Goal: Transaction & Acquisition: Obtain resource

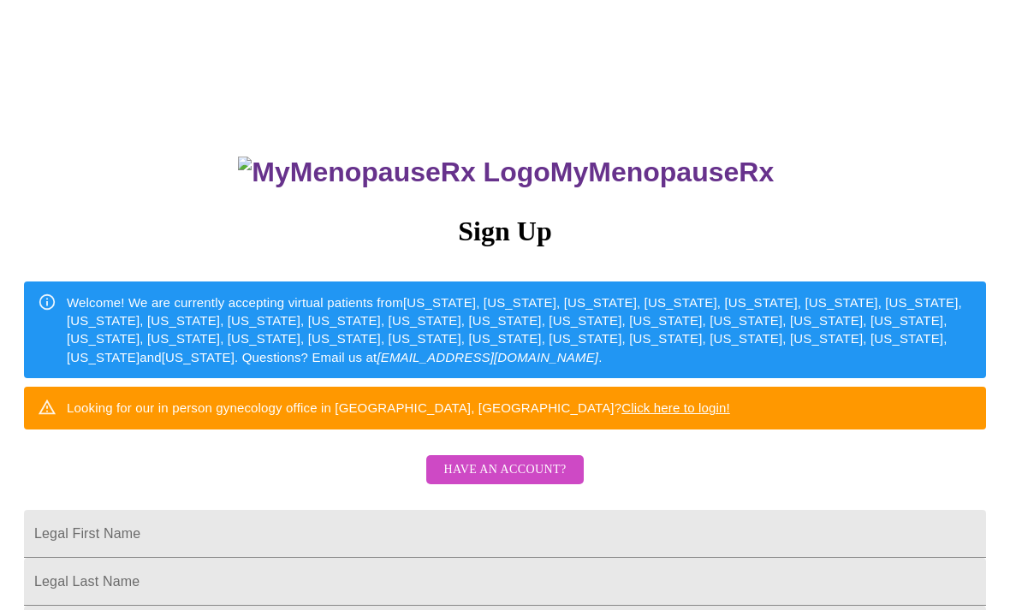
click at [536, 481] on span "Have an account?" at bounding box center [504, 469] width 122 height 21
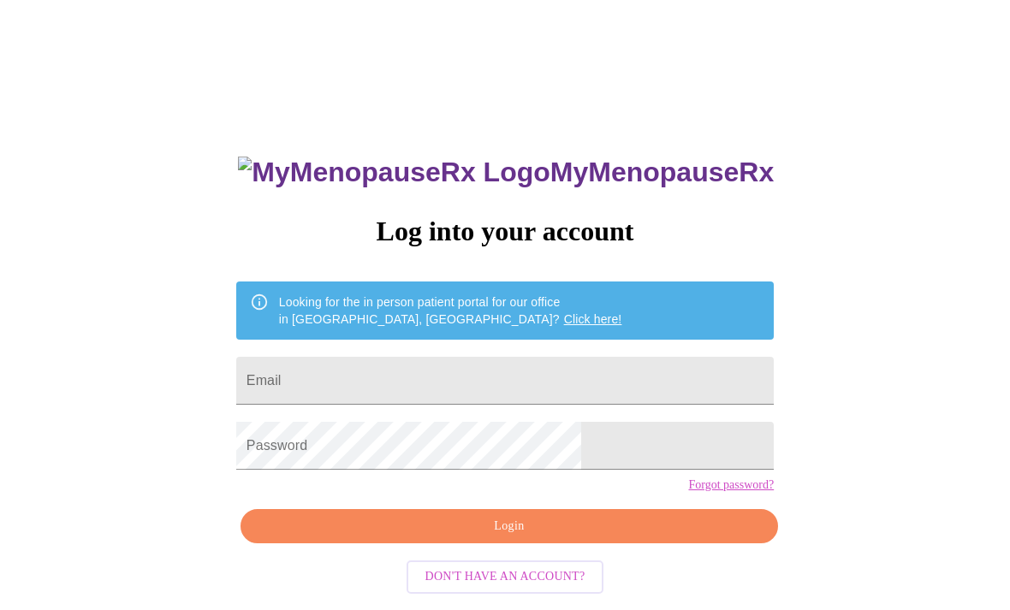
click at [474, 379] on input "Email" at bounding box center [504, 381] width 537 height 48
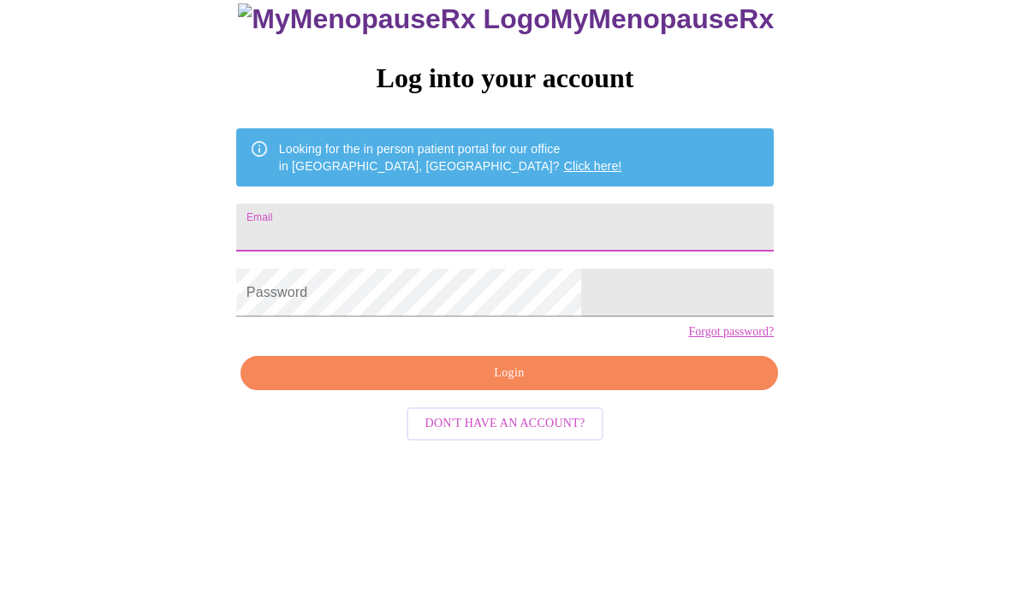
scroll to position [72, 0]
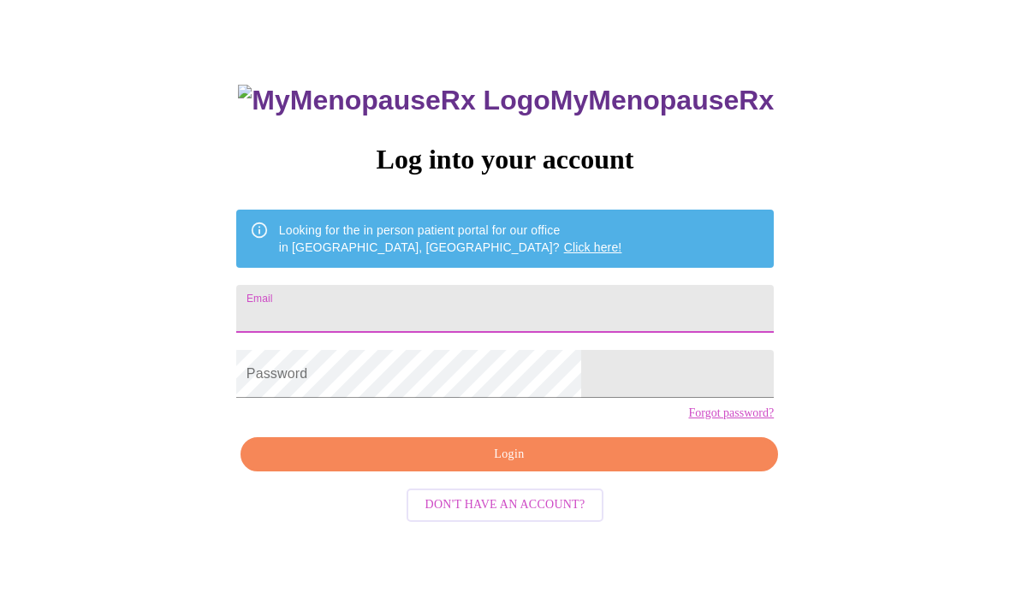
click at [773, 199] on div "MyMenopauseRx Log into your account Looking for the in person patient portal fo…" at bounding box center [505, 301] width 996 height 732
click at [441, 322] on input "Email" at bounding box center [504, 309] width 537 height 48
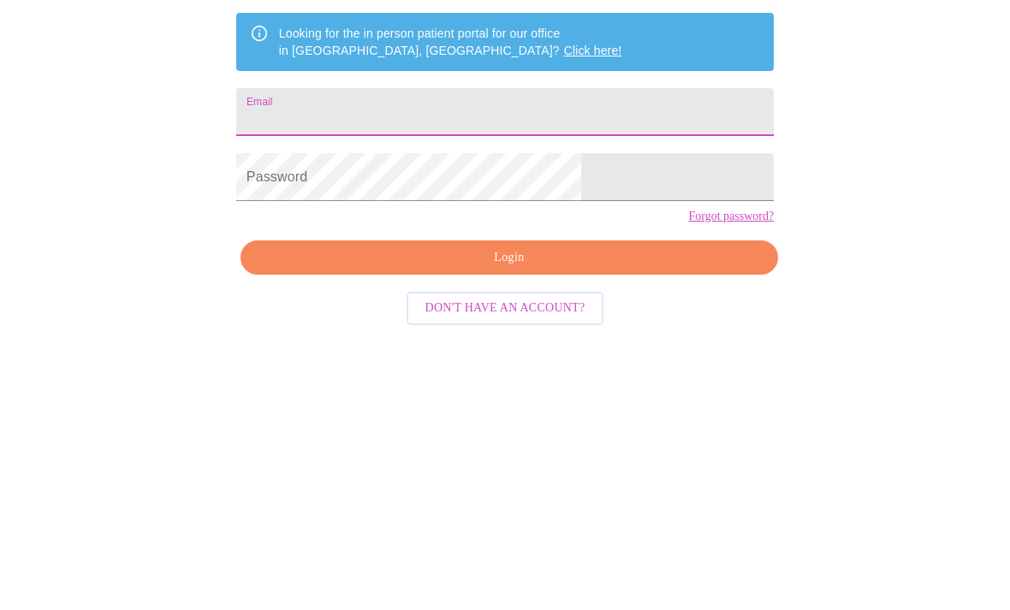
click at [935, 194] on div "MyMenopauseRx Log into your account Looking for the in person patient portal fo…" at bounding box center [505, 301] width 996 height 732
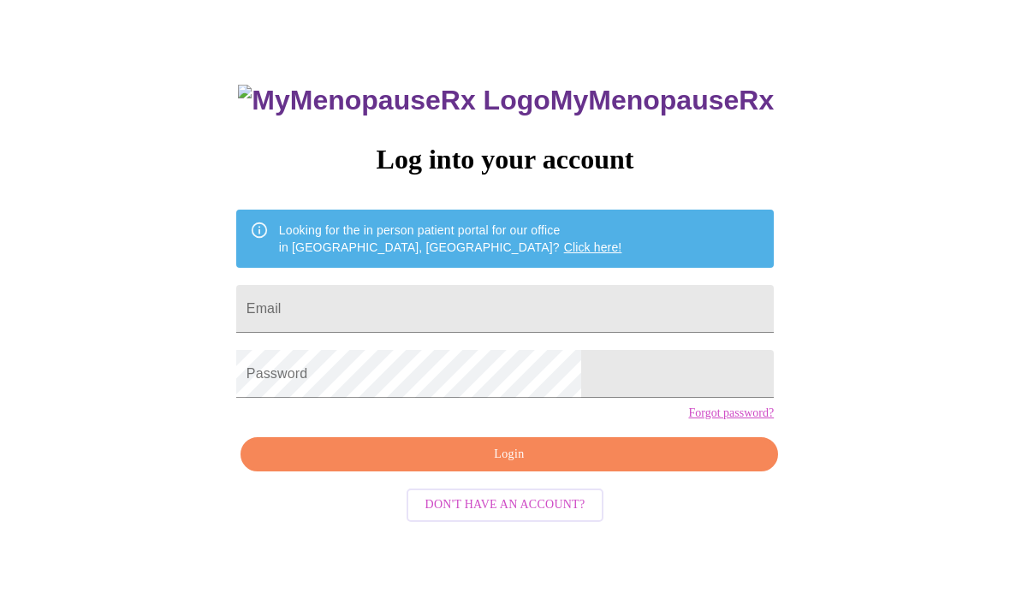
click at [420, 314] on input "Email" at bounding box center [504, 309] width 537 height 48
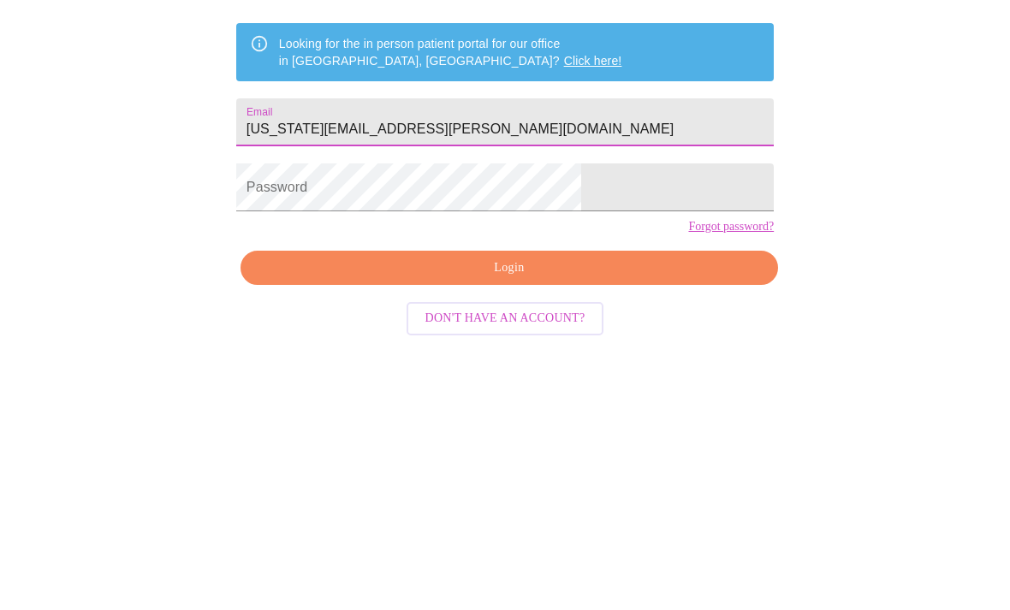
type input "Georgia.mariani@gmail.com"
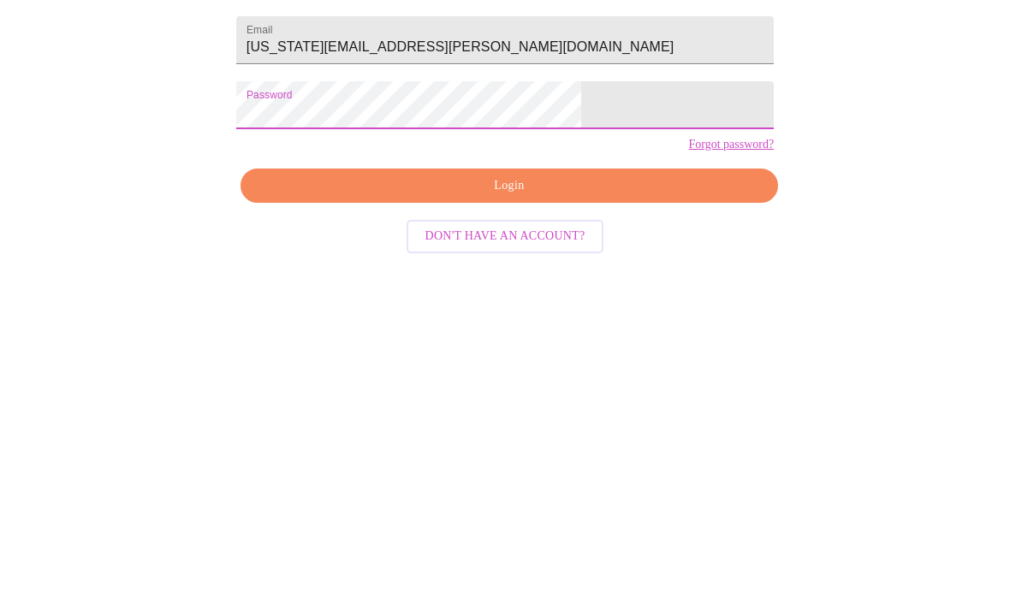
click at [524, 444] on span "Login" at bounding box center [509, 454] width 498 height 21
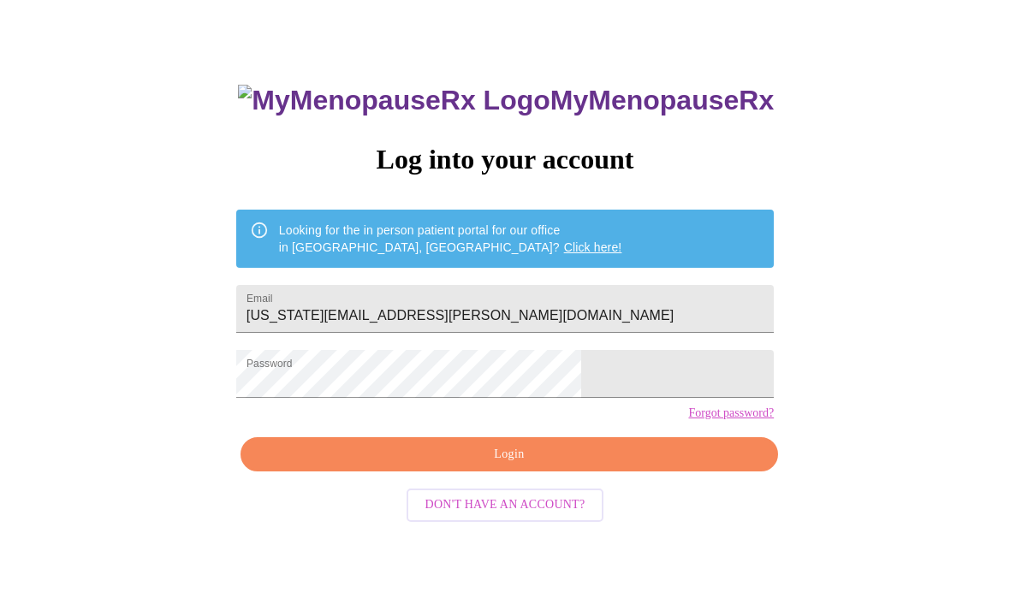
click at [688, 420] on link "Forgot password?" at bounding box center [731, 413] width 86 height 14
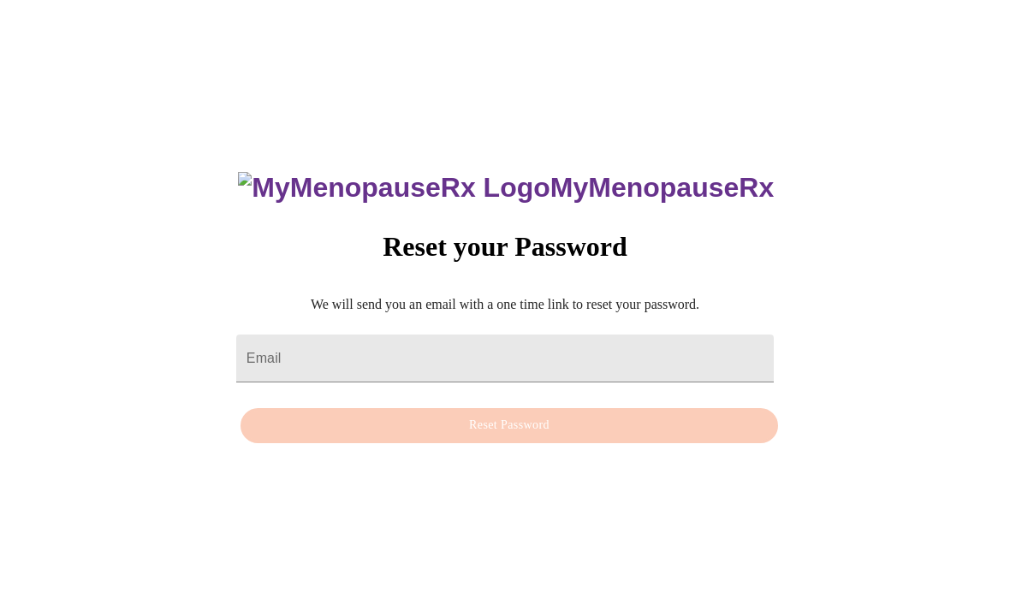
click at [414, 335] on input "Email" at bounding box center [504, 359] width 537 height 48
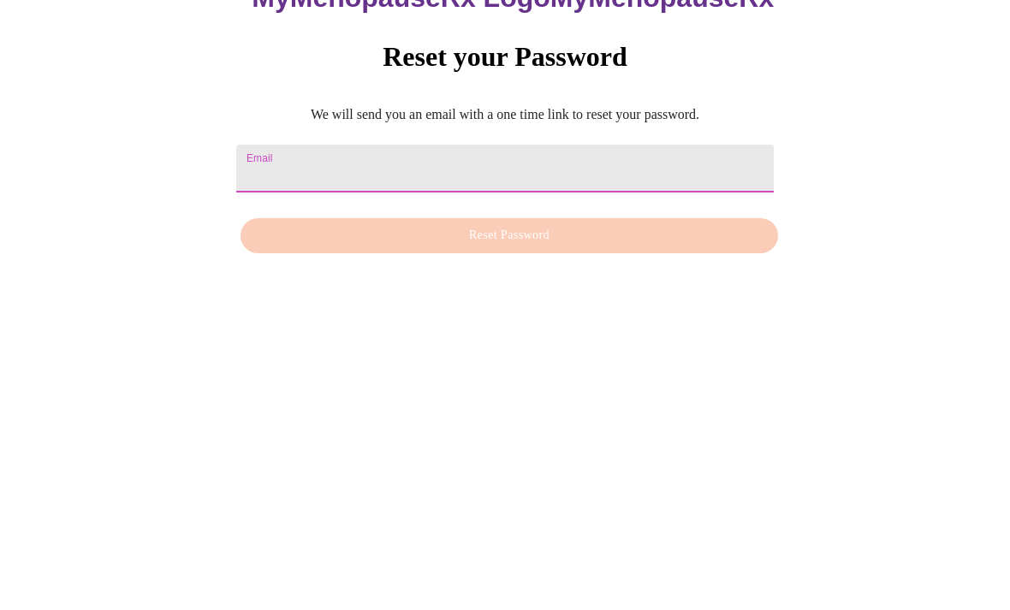
type input "Georgia.mariani@gmail.com"
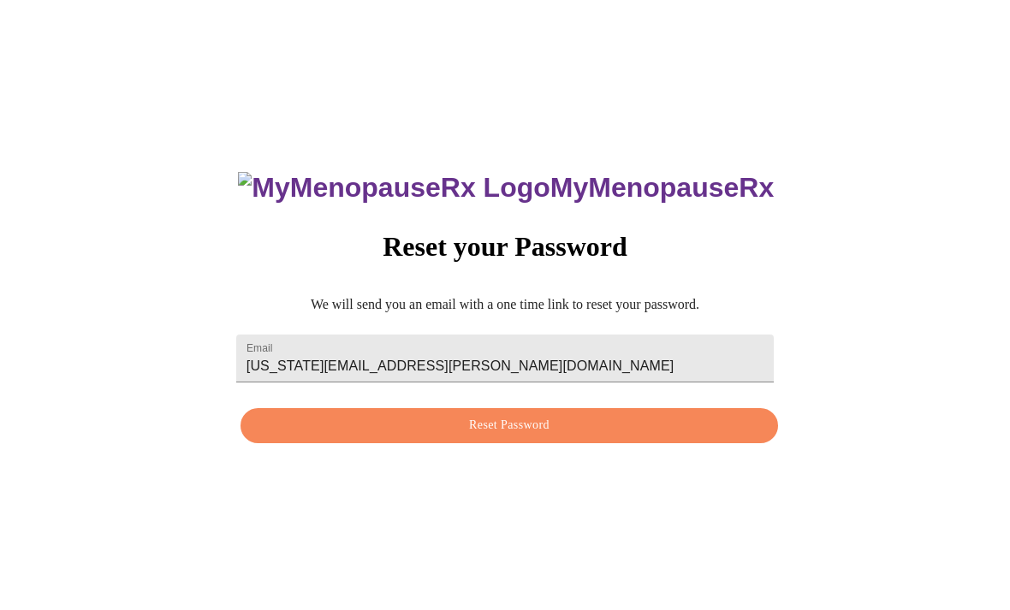
click at [530, 415] on span "Reset Password" at bounding box center [509, 425] width 498 height 21
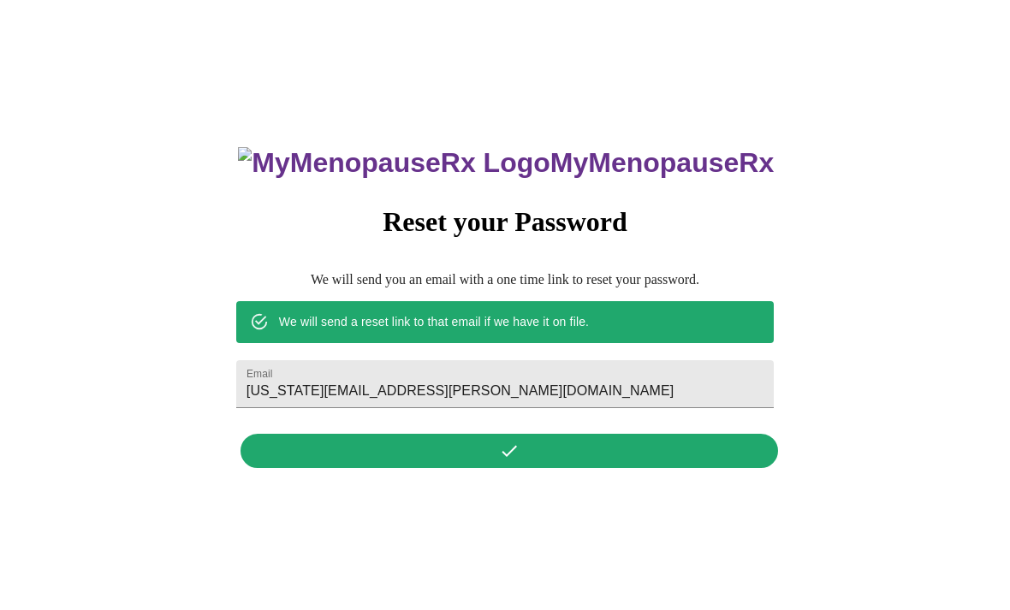
click at [519, 417] on div "MyMenopauseRx Reset your Password We will send you an email with a one time lin…" at bounding box center [505, 298] width 572 height 356
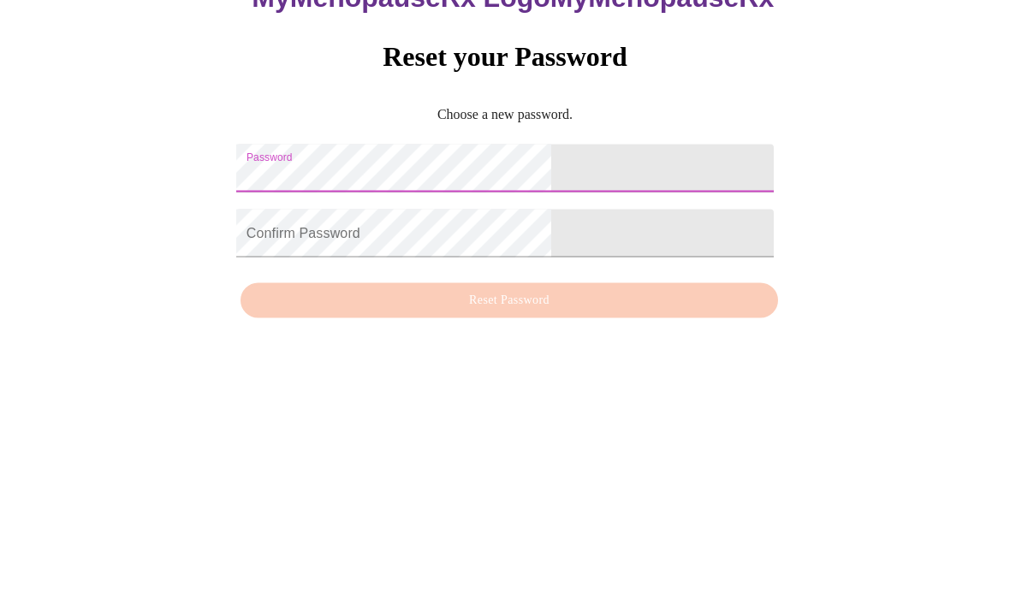
scroll to position [72, 0]
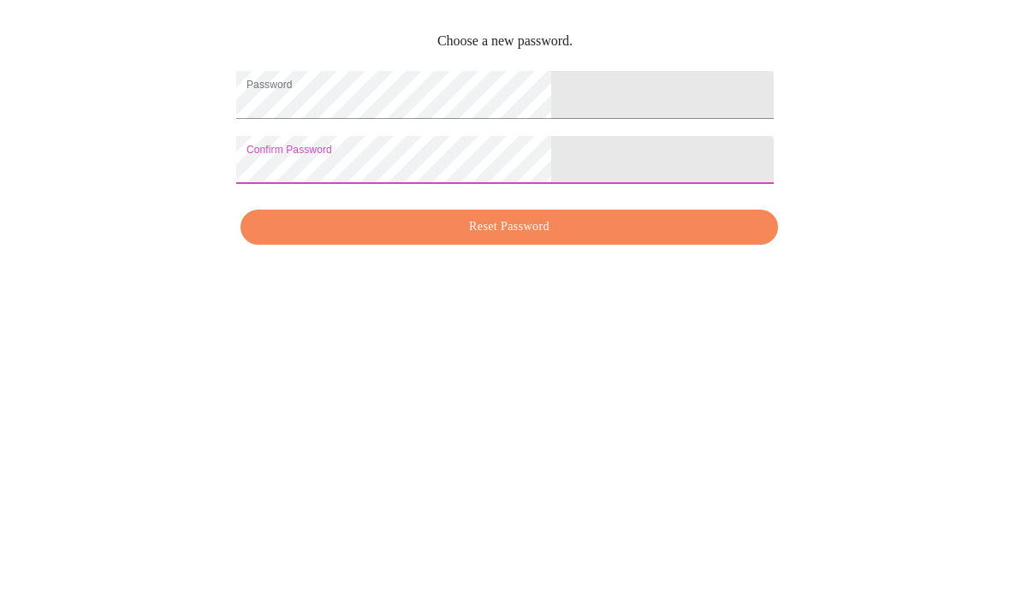
click at [530, 447] on span "Reset Password" at bounding box center [509, 457] width 498 height 21
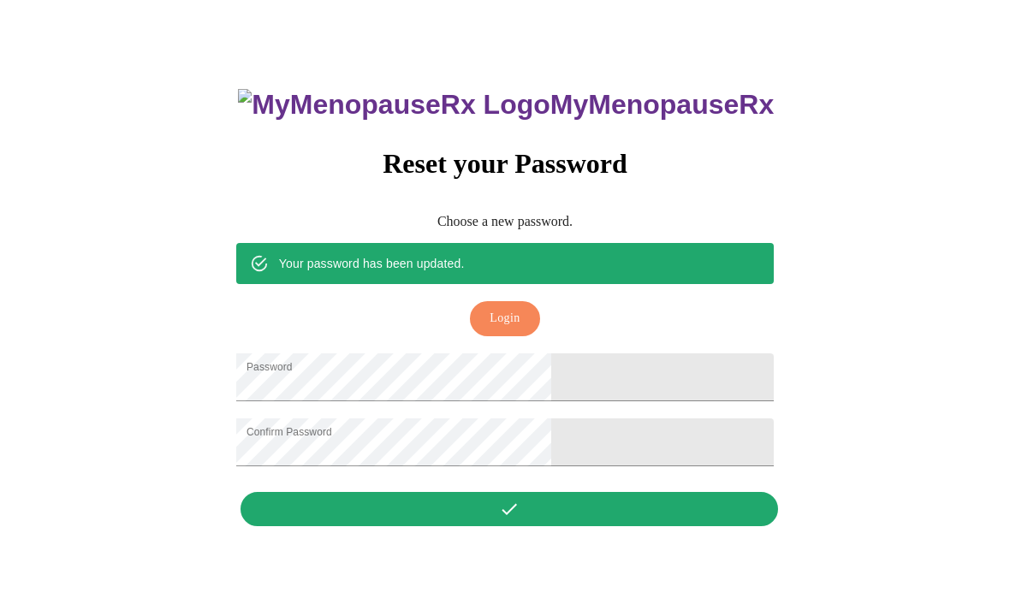
click at [507, 308] on span "Login" at bounding box center [504, 318] width 30 height 21
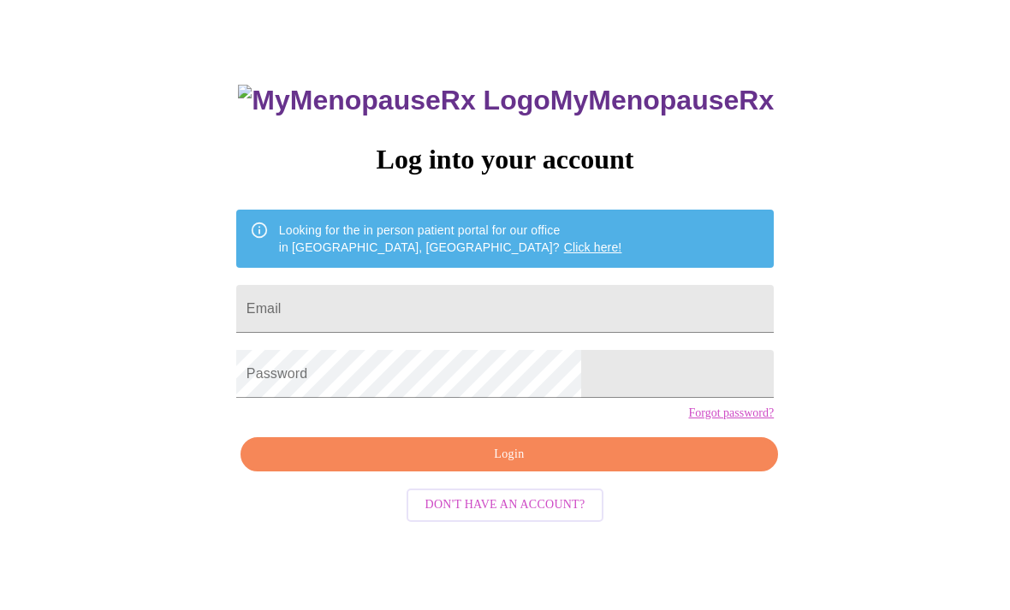
click at [432, 330] on input "Email" at bounding box center [504, 309] width 537 height 48
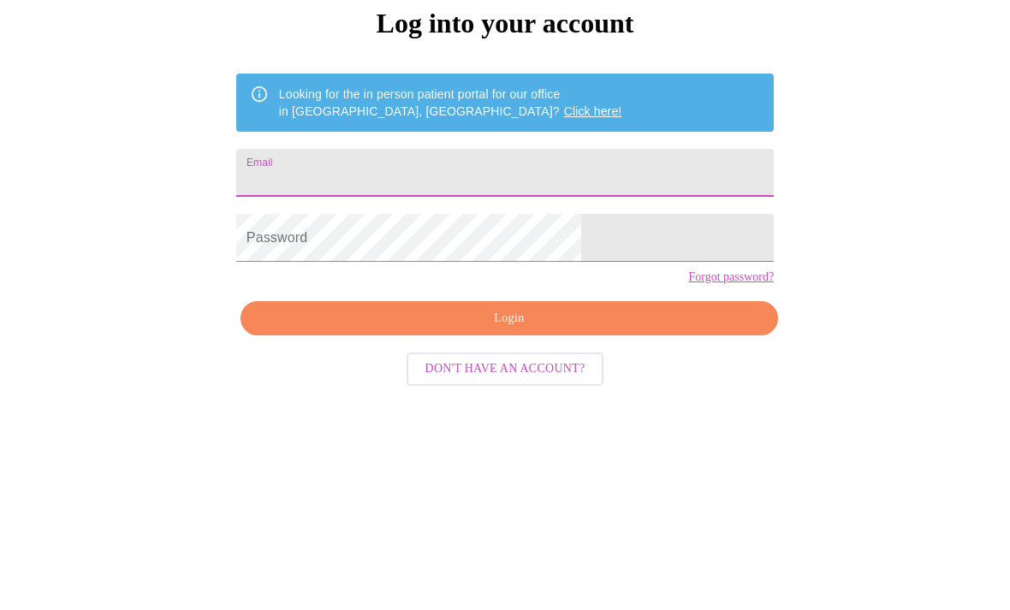
type input "[US_STATE][EMAIL_ADDRESS][PERSON_NAME][DOMAIN_NAME]"
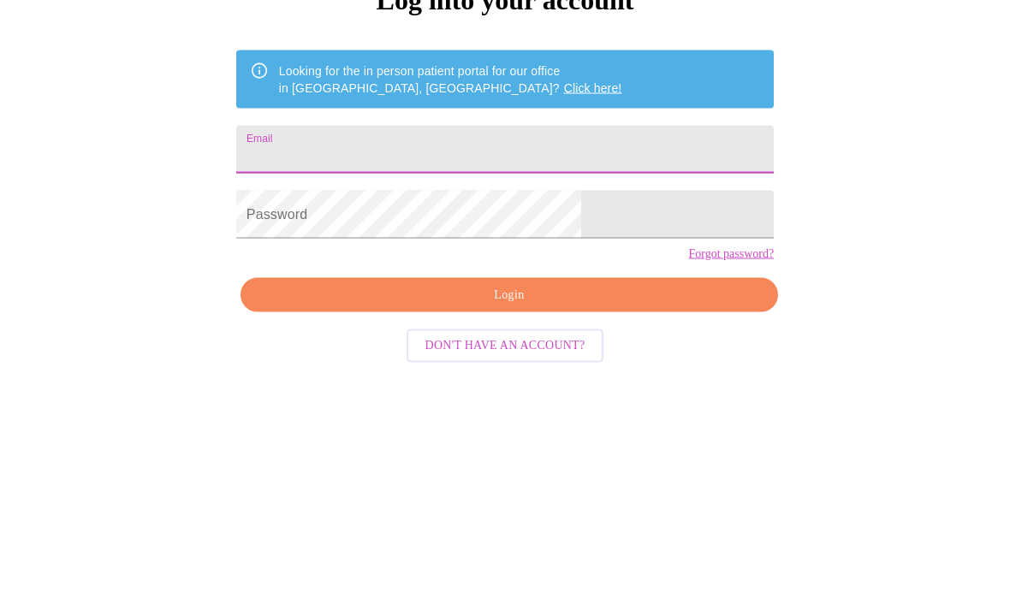
type input "[US_STATE][EMAIL_ADDRESS][PERSON_NAME][DOMAIN_NAME]"
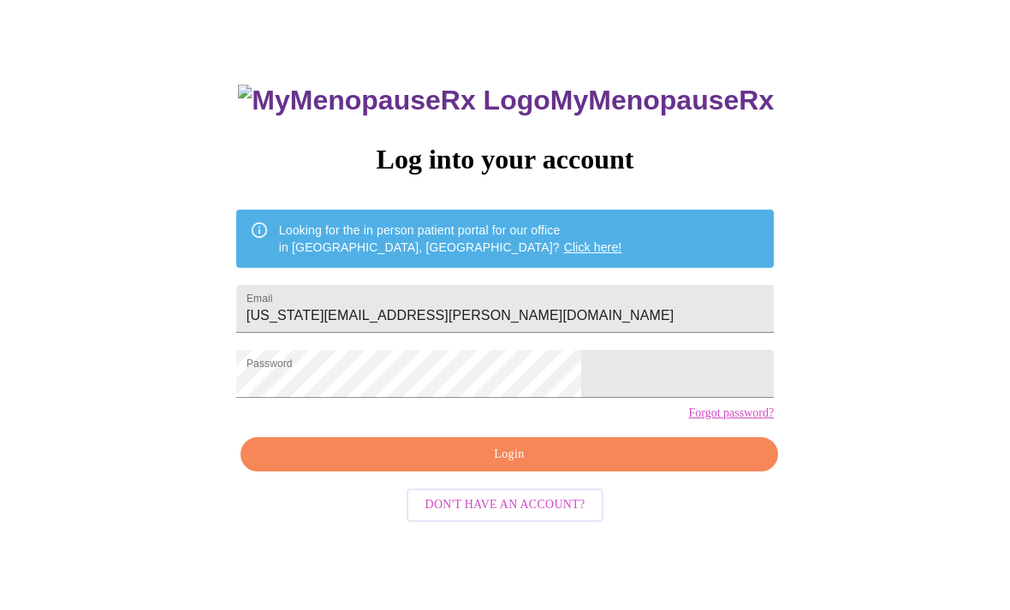
click at [550, 465] on span "Login" at bounding box center [509, 454] width 498 height 21
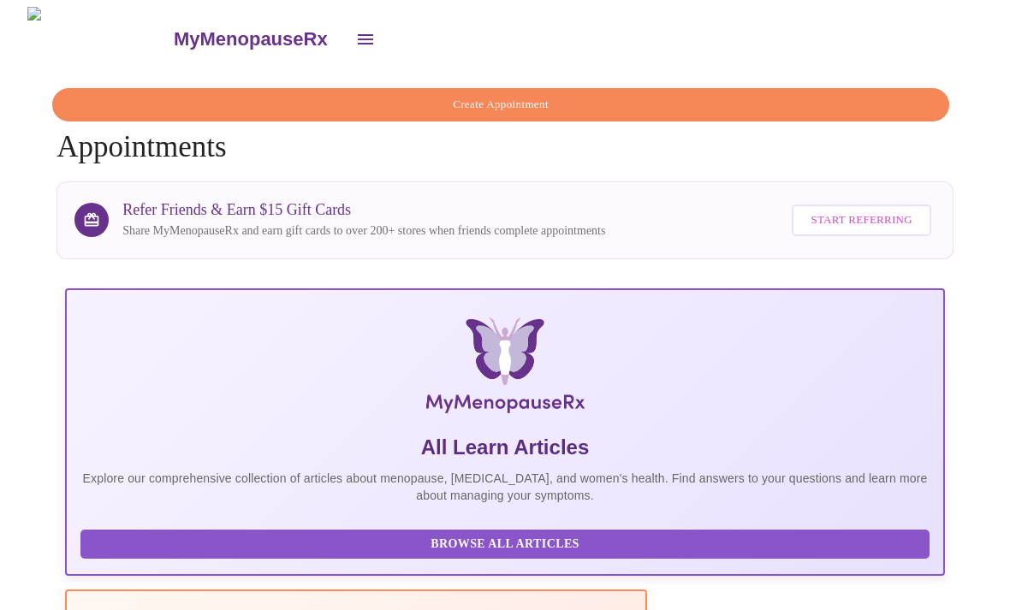
click at [345, 44] on button "open drawer" at bounding box center [365, 39] width 41 height 41
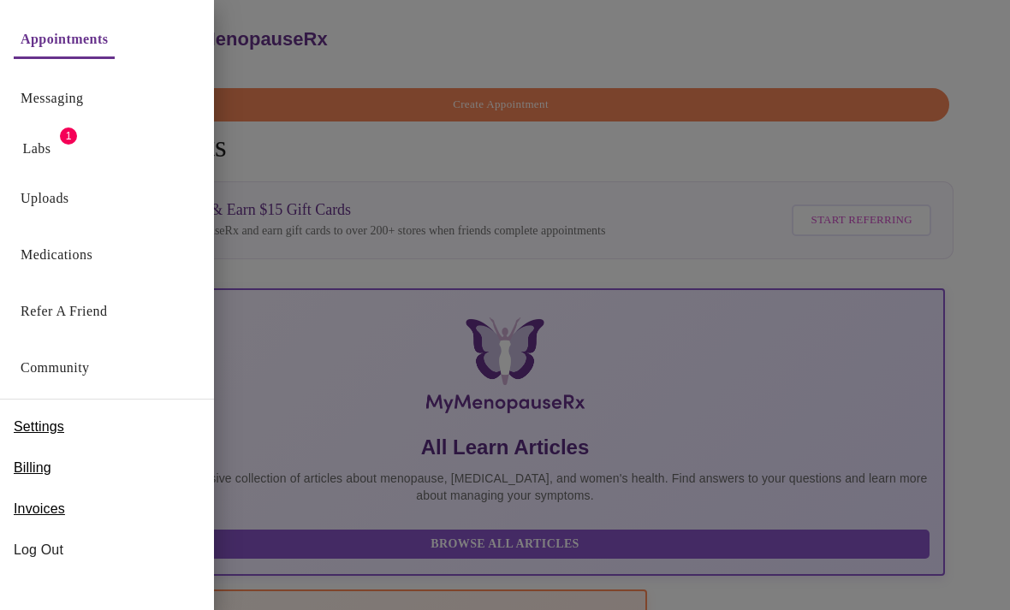
click at [45, 158] on link "Labs" at bounding box center [37, 149] width 28 height 24
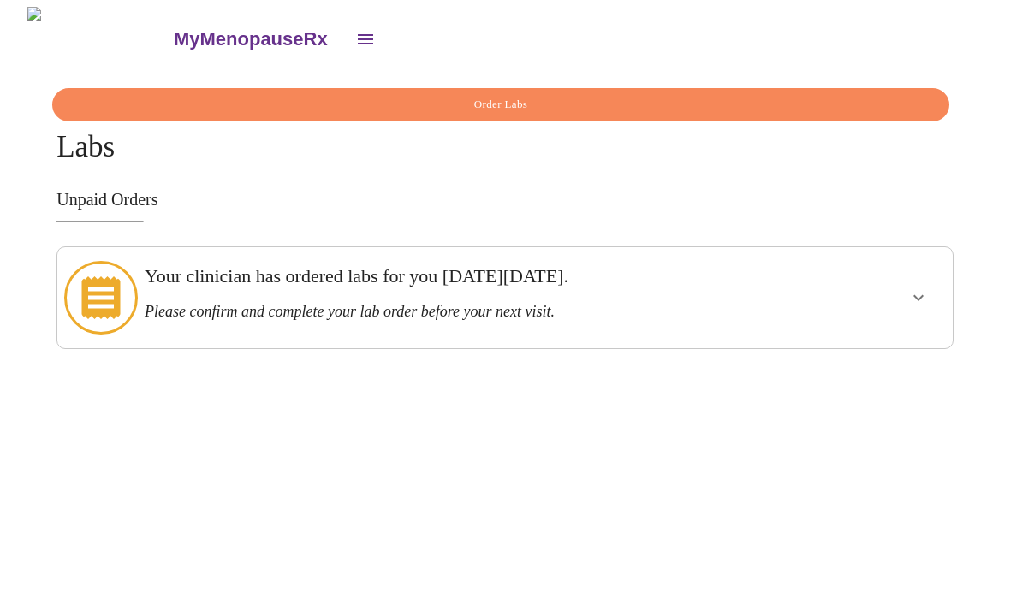
click at [910, 286] on button "show more" at bounding box center [918, 297] width 41 height 41
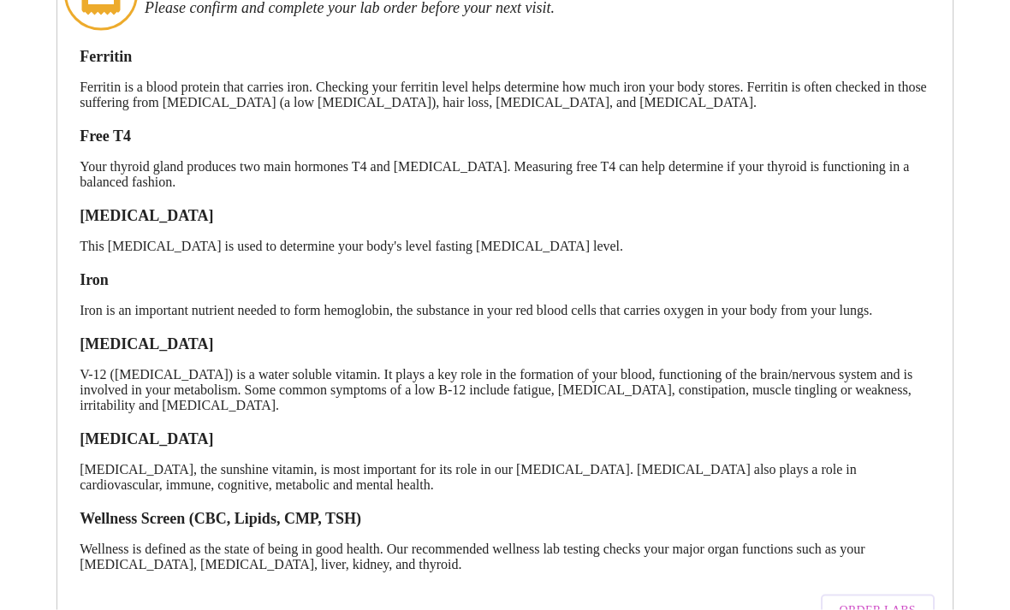
scroll to position [324, 0]
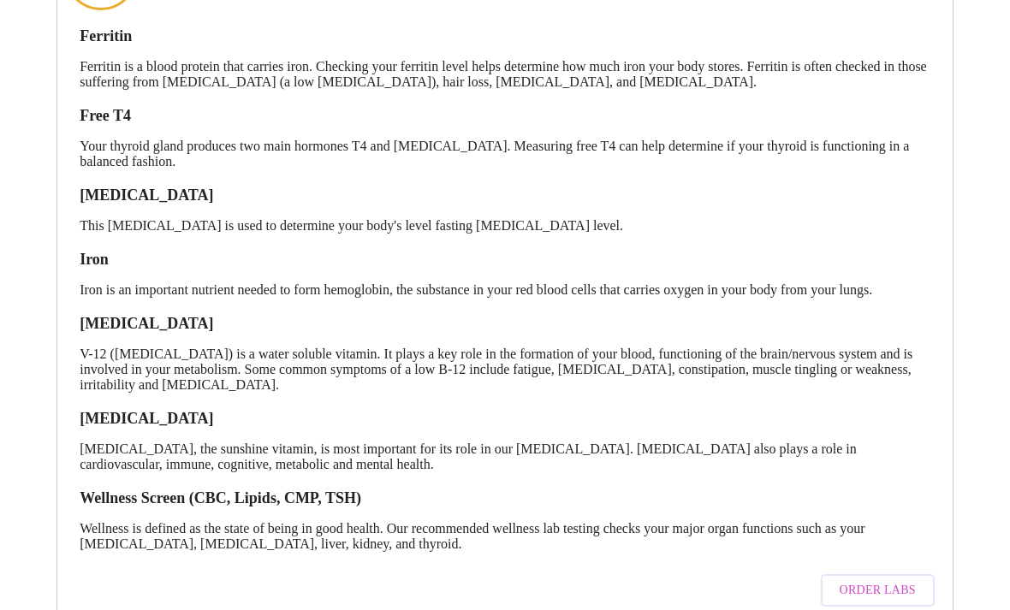
click at [898, 590] on span "Order Labs" at bounding box center [877, 590] width 76 height 21
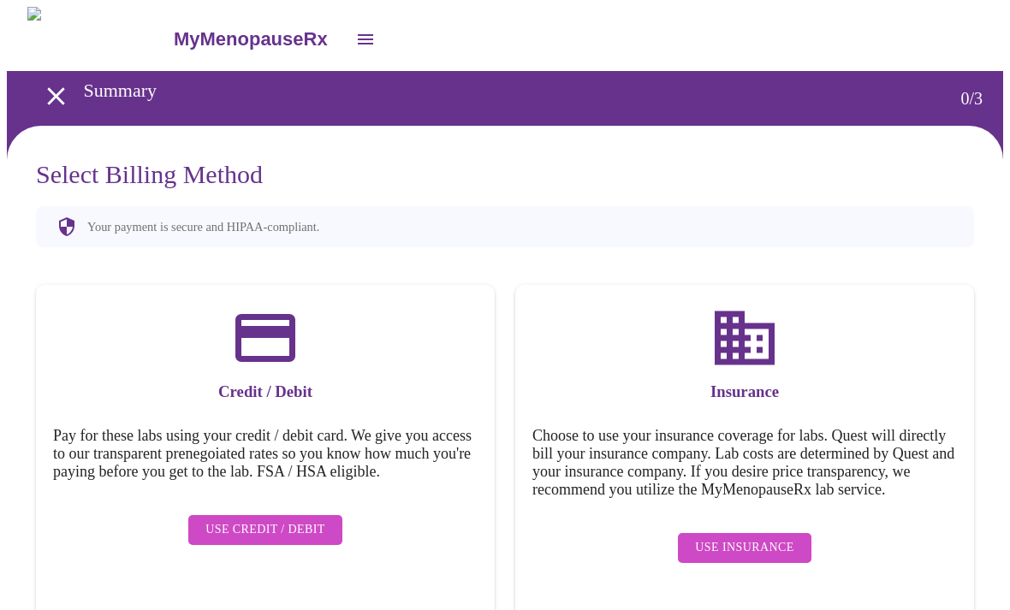
scroll to position [3, 0]
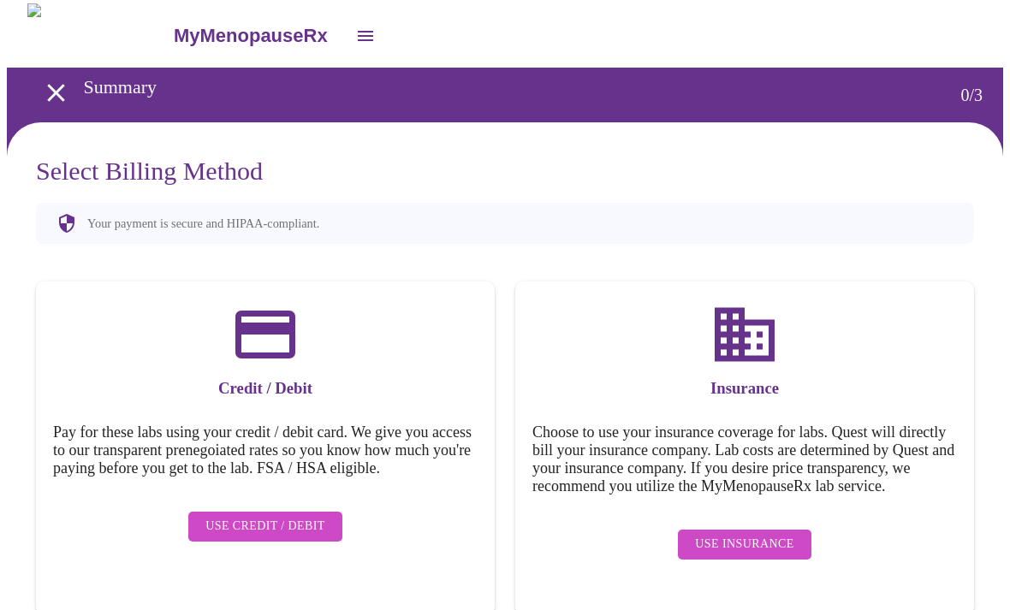
click at [789, 553] on span "Use Insurance" at bounding box center [744, 544] width 98 height 21
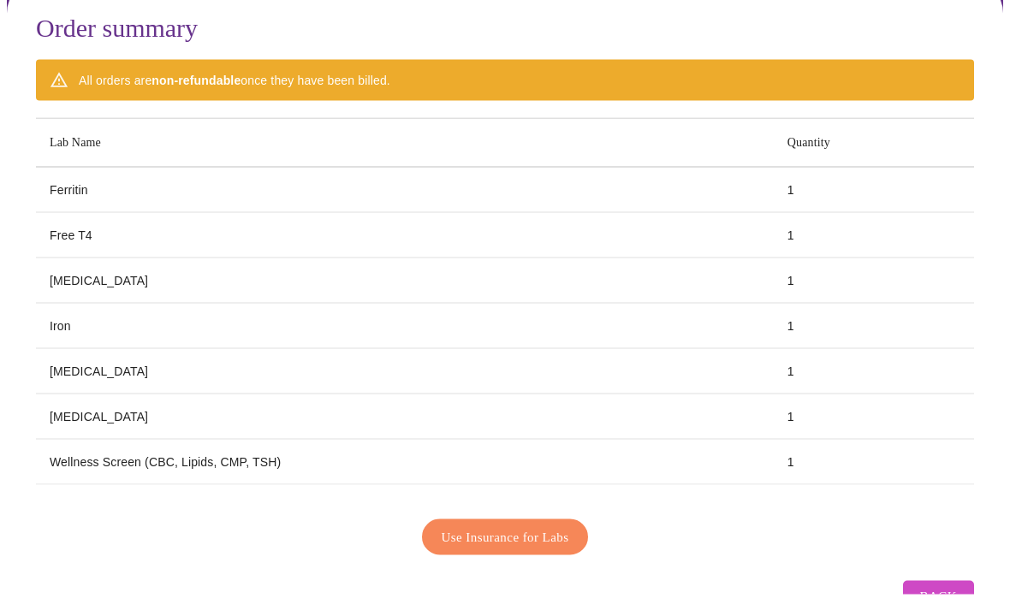
scroll to position [131, 0]
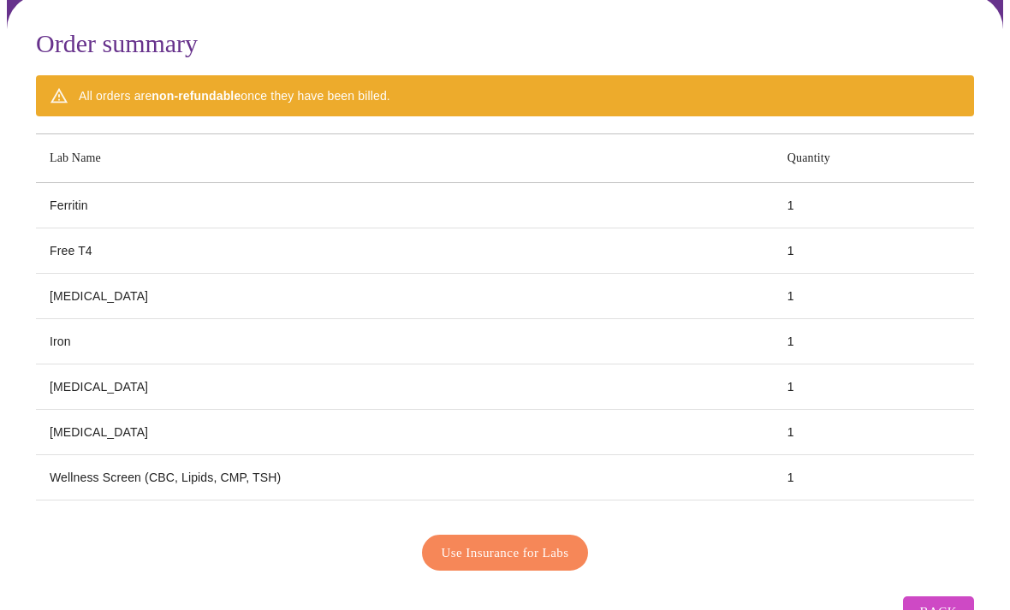
click at [553, 555] on span "Use Insurance for Labs" at bounding box center [504, 553] width 127 height 22
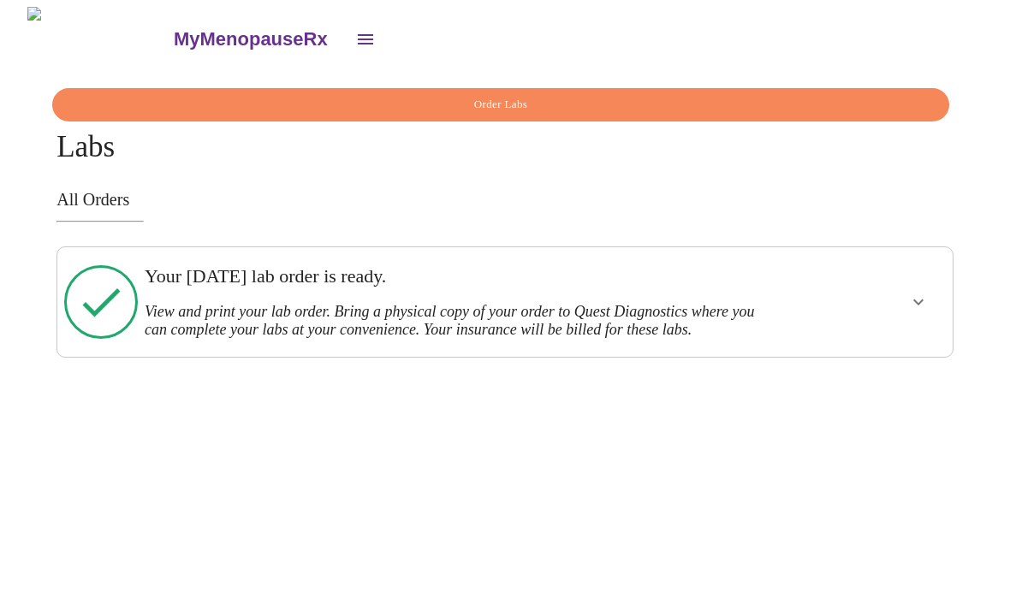
click at [925, 295] on icon "show more" at bounding box center [918, 302] width 21 height 21
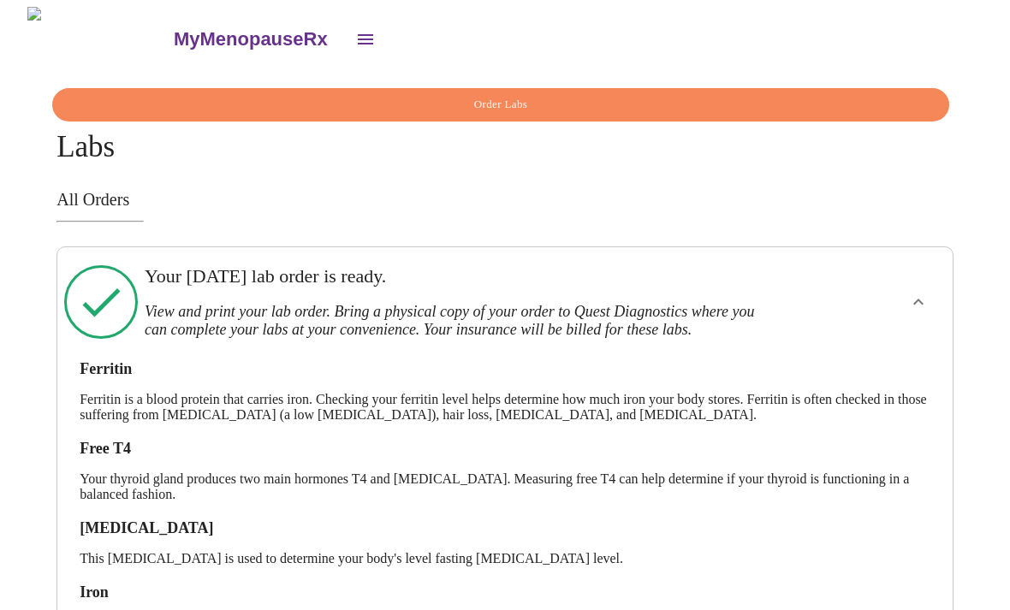
click at [935, 291] on button "show more" at bounding box center [918, 301] width 41 height 41
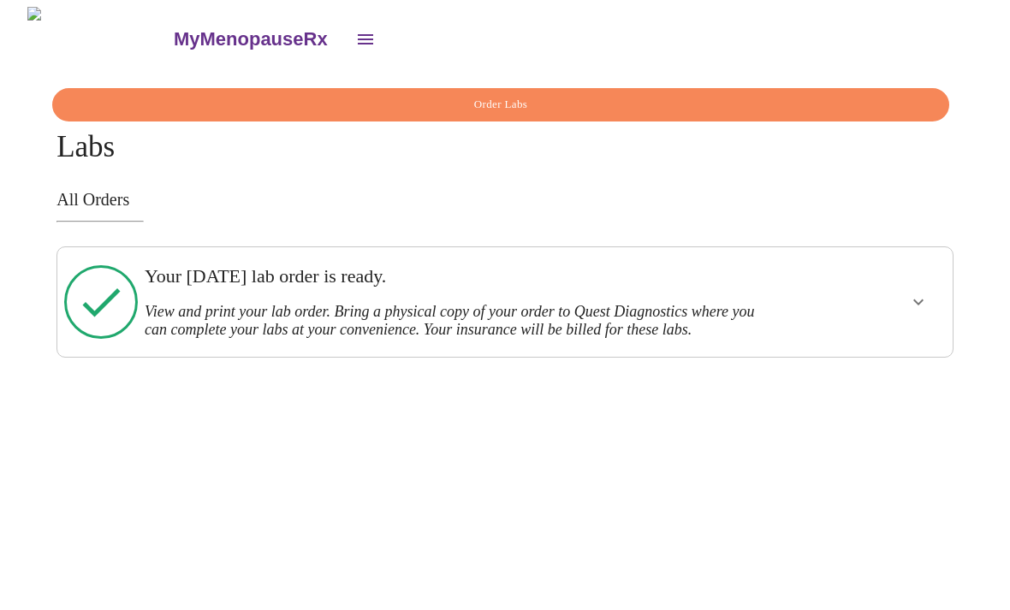
click at [355, 29] on icon "open drawer" at bounding box center [365, 39] width 21 height 21
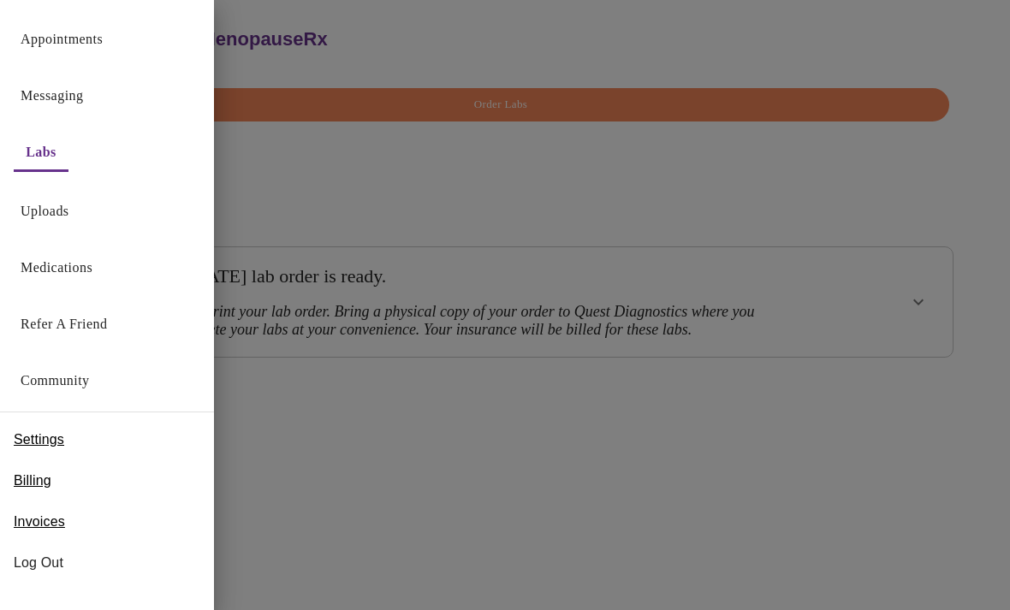
click at [720, 465] on div at bounding box center [505, 305] width 1010 height 610
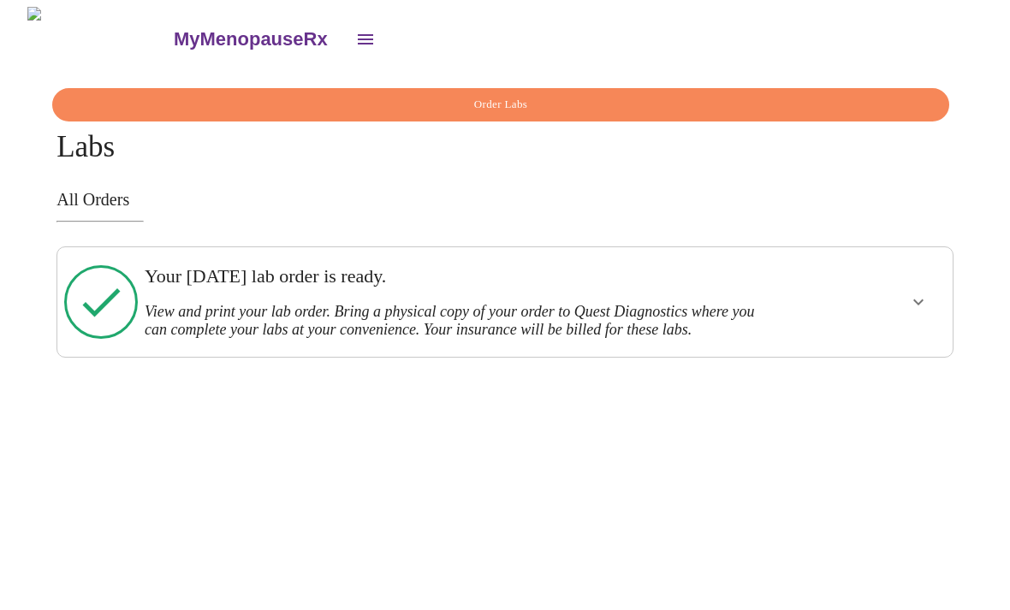
click at [936, 293] on button "show more" at bounding box center [918, 301] width 41 height 41
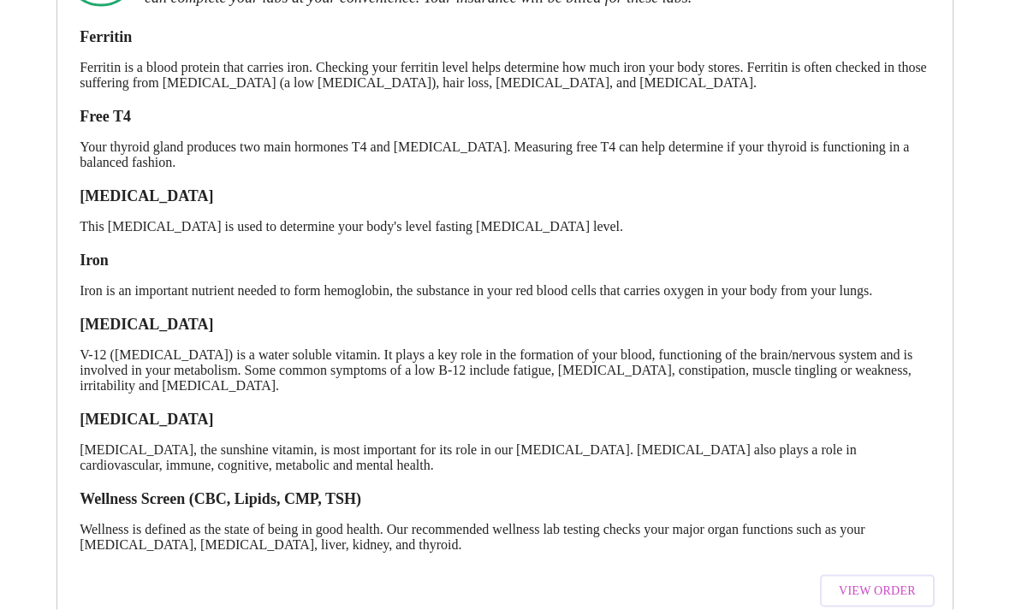
scroll to position [342, 0]
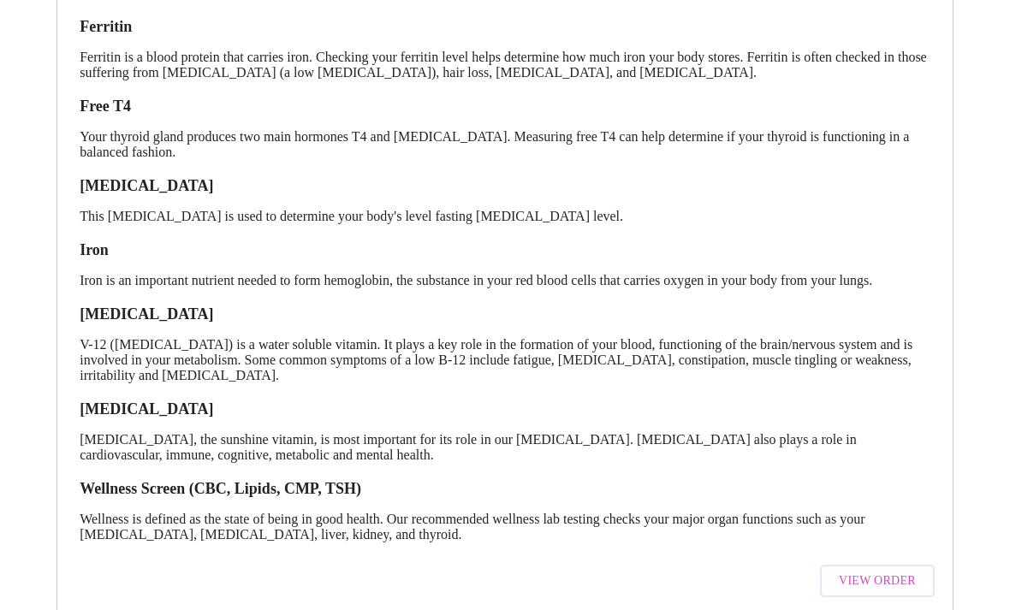
click at [889, 592] on span "View Order" at bounding box center [876, 581] width 77 height 21
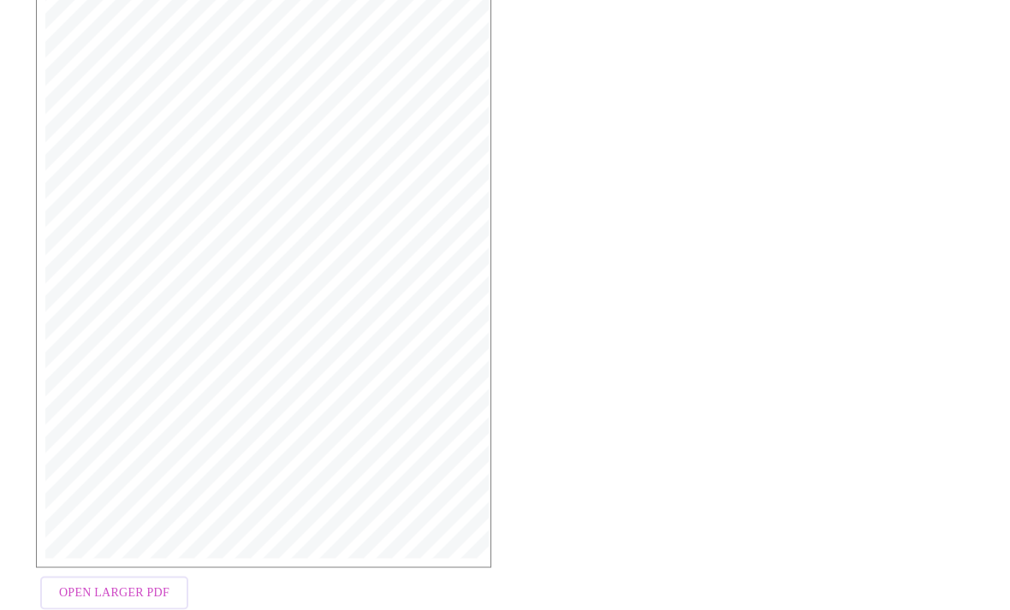
scroll to position [341, 0]
click at [133, 593] on span "Open Larger PDF" at bounding box center [114, 582] width 110 height 21
click at [133, 554] on span "Open Larger PDF" at bounding box center [114, 543] width 110 height 21
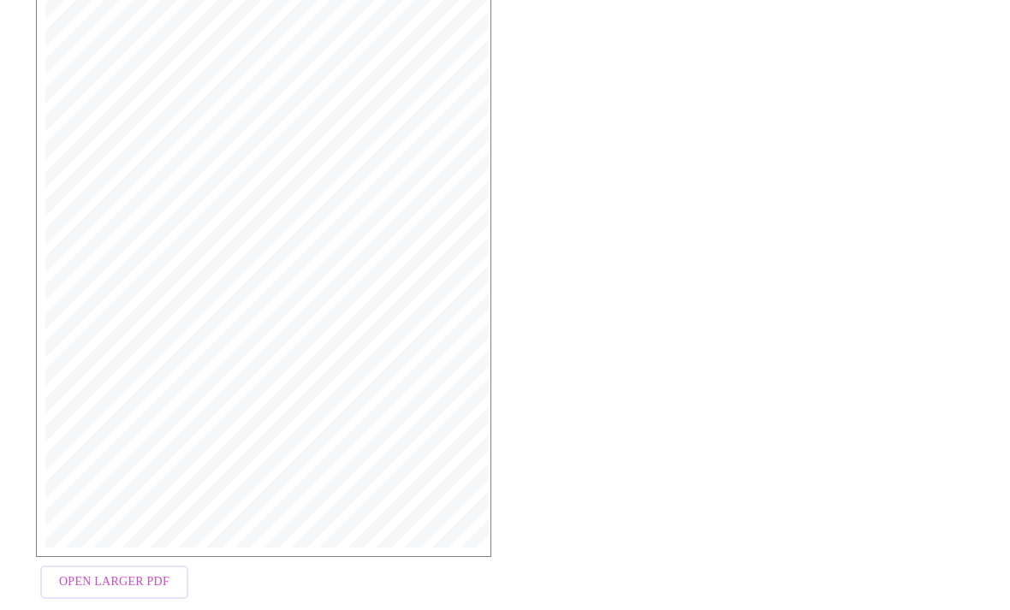
click at [144, 593] on span "Open Larger PDF" at bounding box center [114, 582] width 110 height 21
